Goal: Check status: Check status

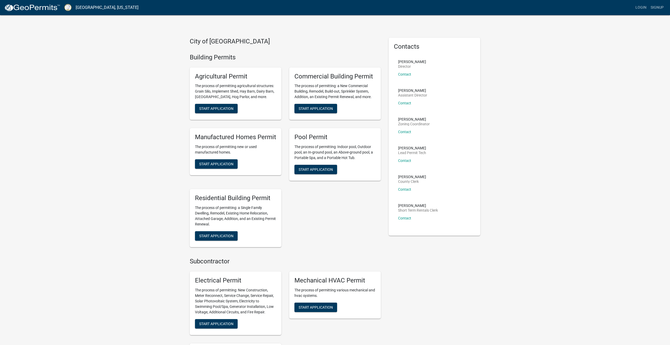
scroll to position [0, 1]
click at [89, 8] on link "[GEOGRAPHIC_DATA], [US_STATE]" at bounding box center [107, 7] width 63 height 9
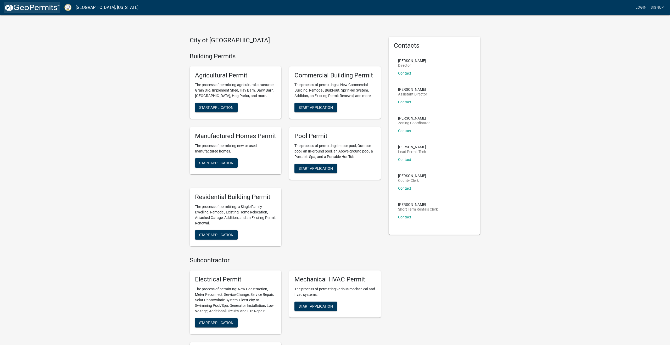
click at [41, 9] on img at bounding box center [32, 8] width 56 height 8
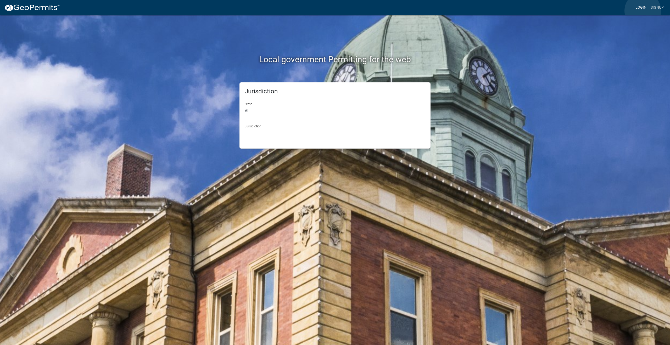
click at [643, 11] on link "Login" at bounding box center [640, 8] width 15 height 10
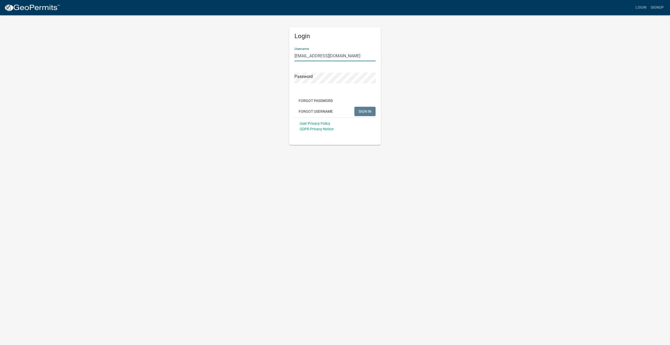
type input "[EMAIL_ADDRESS][DOMAIN_NAME]"
click at [364, 110] on span "SIGN IN" at bounding box center [365, 111] width 13 height 4
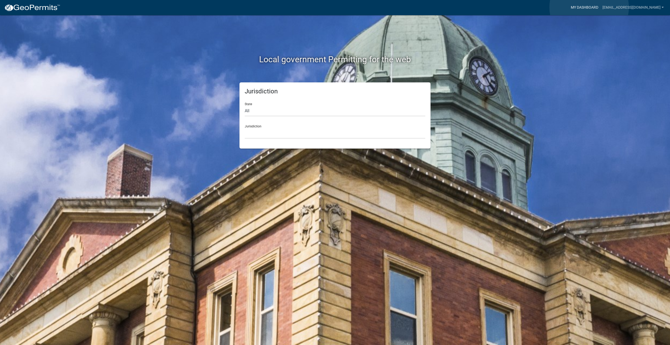
click at [589, 7] on link "My Dashboard" at bounding box center [585, 8] width 32 height 10
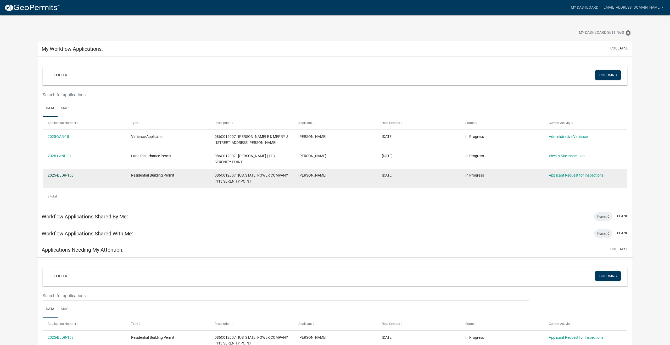
click at [67, 174] on link "2025-BLDR-158" at bounding box center [61, 175] width 26 height 4
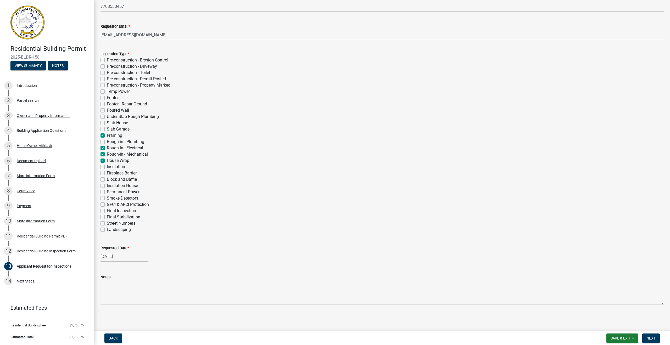
scroll to position [70, 0]
click at [622, 338] on span "Save & Exit" at bounding box center [621, 338] width 20 height 4
click at [655, 339] on span "Next" at bounding box center [650, 338] width 9 height 4
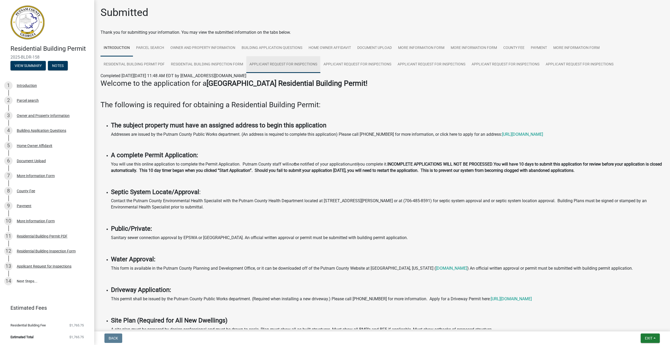
click at [294, 66] on link "Applicant Request for Inspections" at bounding box center [283, 64] width 74 height 17
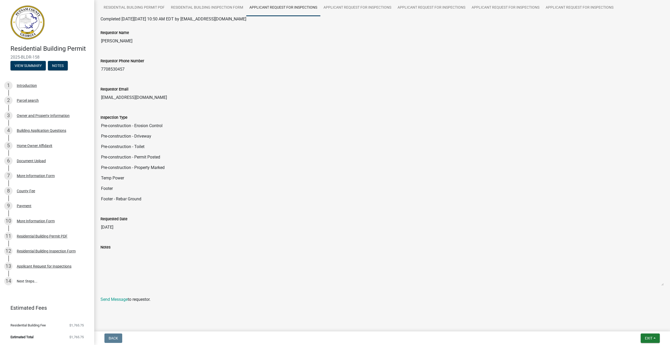
scroll to position [57, 0]
click at [650, 339] on span "Exit" at bounding box center [649, 338] width 8 height 4
click at [632, 312] on button "Save" at bounding box center [639, 312] width 42 height 13
